Goal: Task Accomplishment & Management: Complete application form

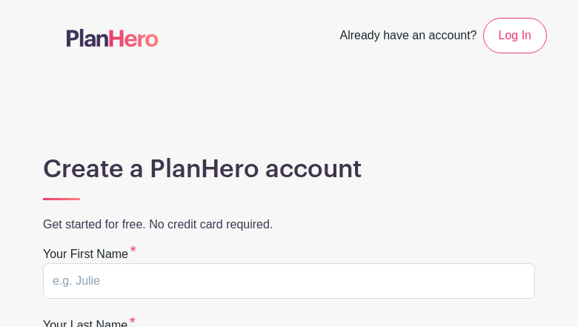
type input "LcwNUoCYh"
type input "xvDmTtbW"
type input "[EMAIL_ADDRESS][DOMAIN_NAME]"
